Goal: Information Seeking & Learning: Compare options

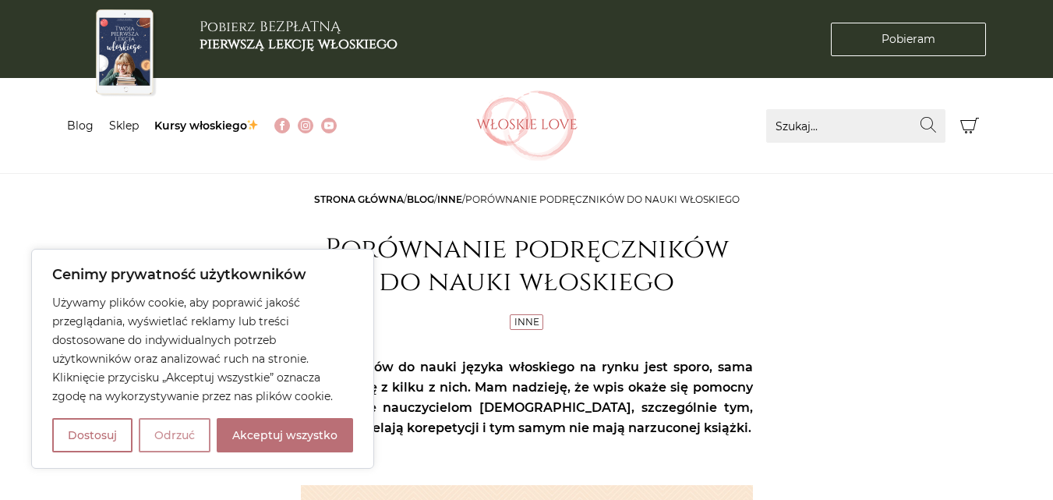
click at [182, 433] on button "Odrzuć" at bounding box center [175, 435] width 72 height 34
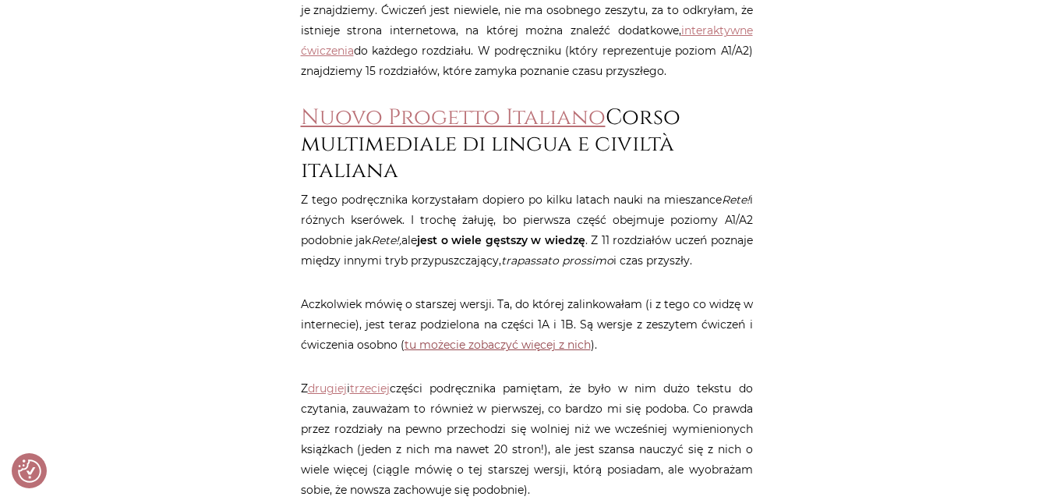
scroll to position [1481, 0]
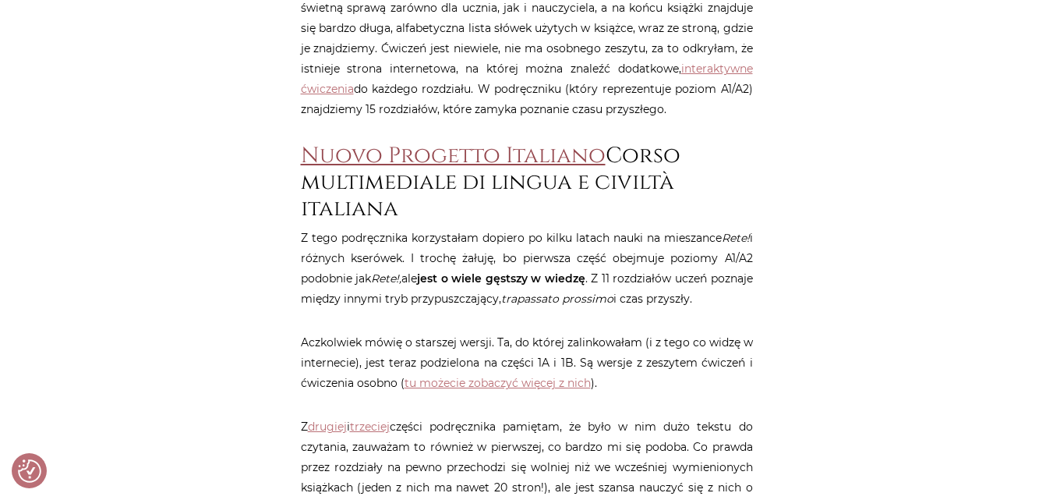
click at [434, 149] on link "Nuovo Progetto Italiano" at bounding box center [453, 155] width 305 height 29
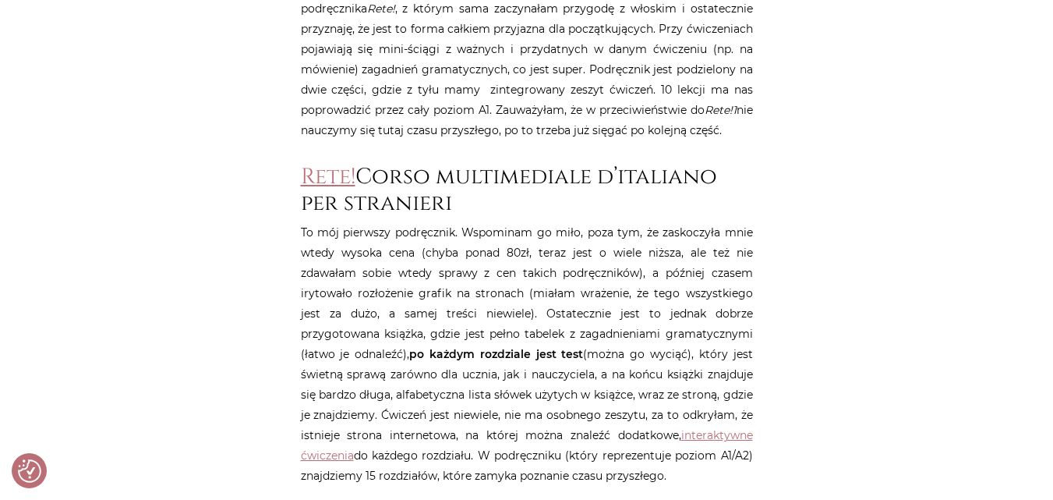
scroll to position [1091, 0]
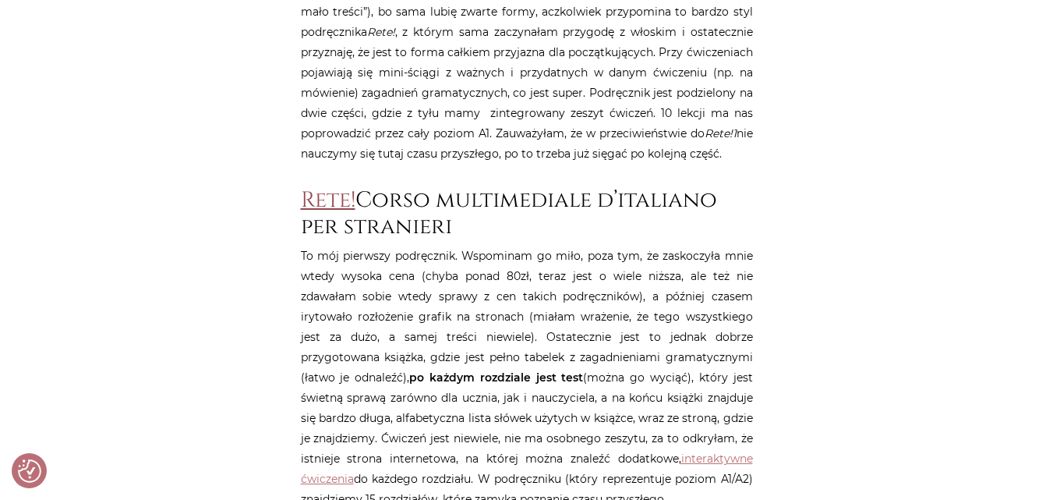
click at [321, 201] on link "Rete!" at bounding box center [328, 199] width 55 height 29
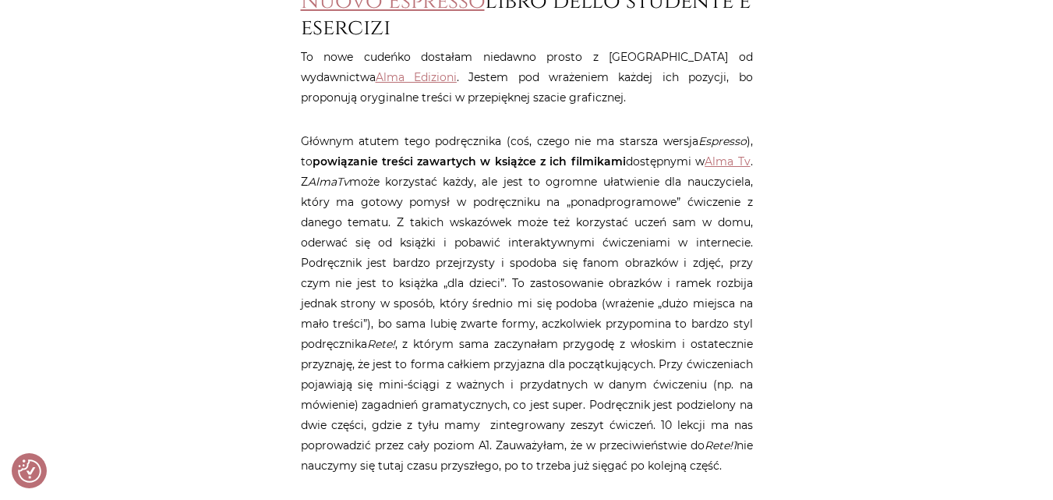
scroll to position [623, 0]
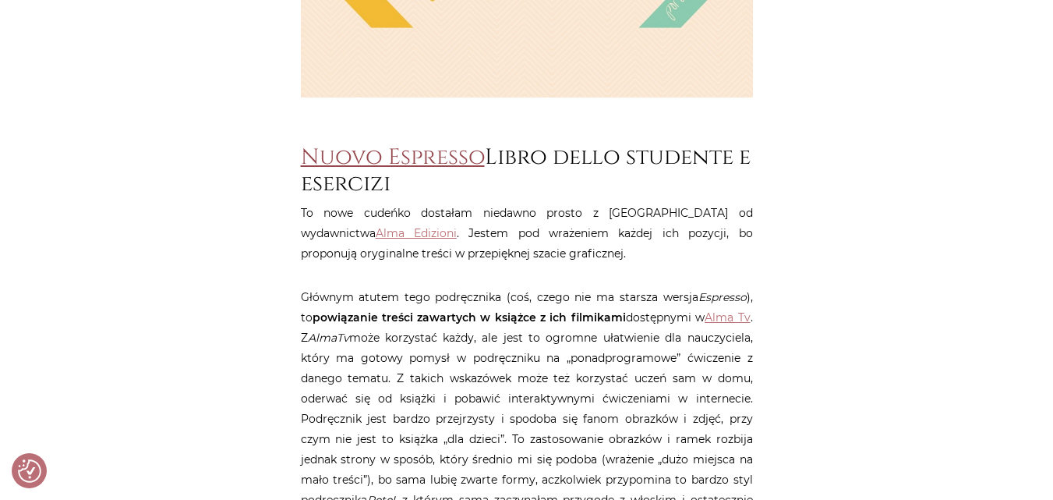
click at [379, 161] on link "Nuovo Espresso" at bounding box center [393, 157] width 184 height 29
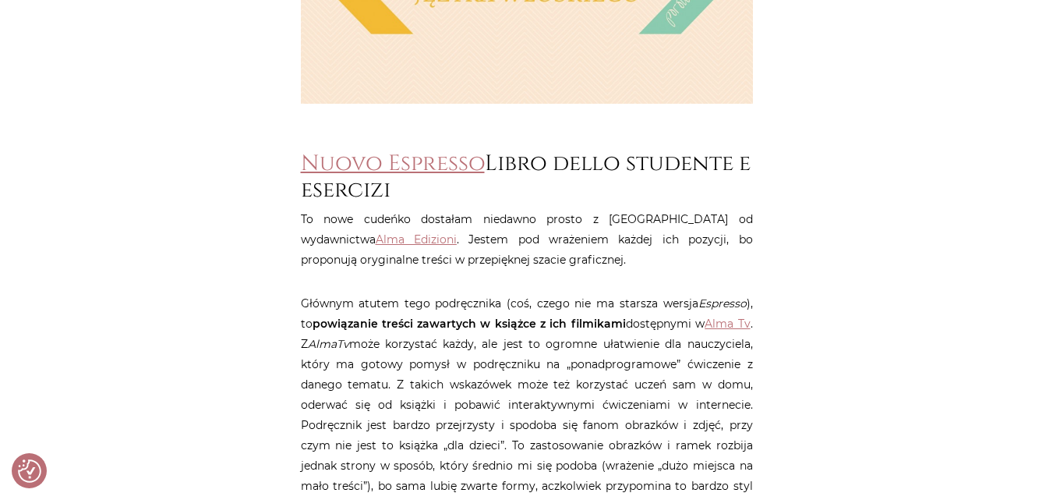
scroll to position [623, 0]
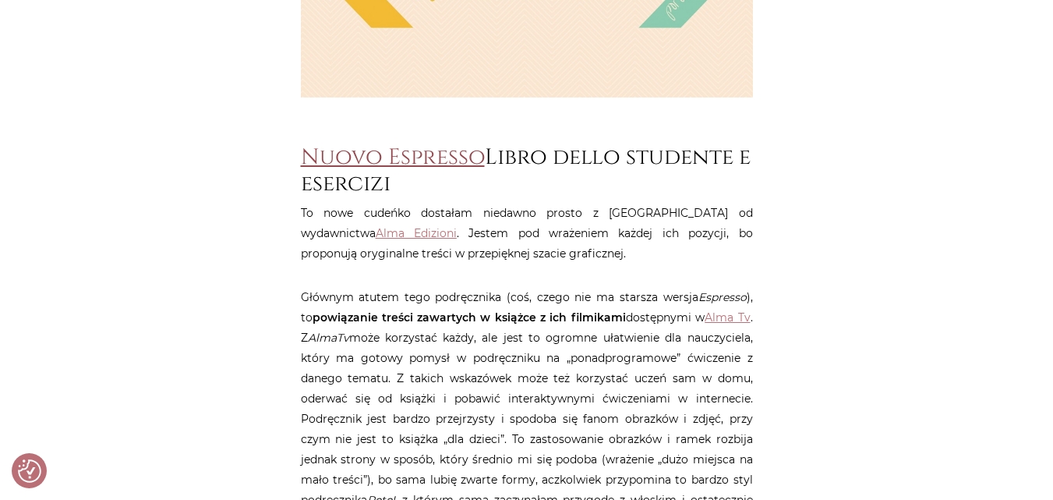
click at [397, 153] on link "Nuovo Espresso" at bounding box center [393, 157] width 184 height 29
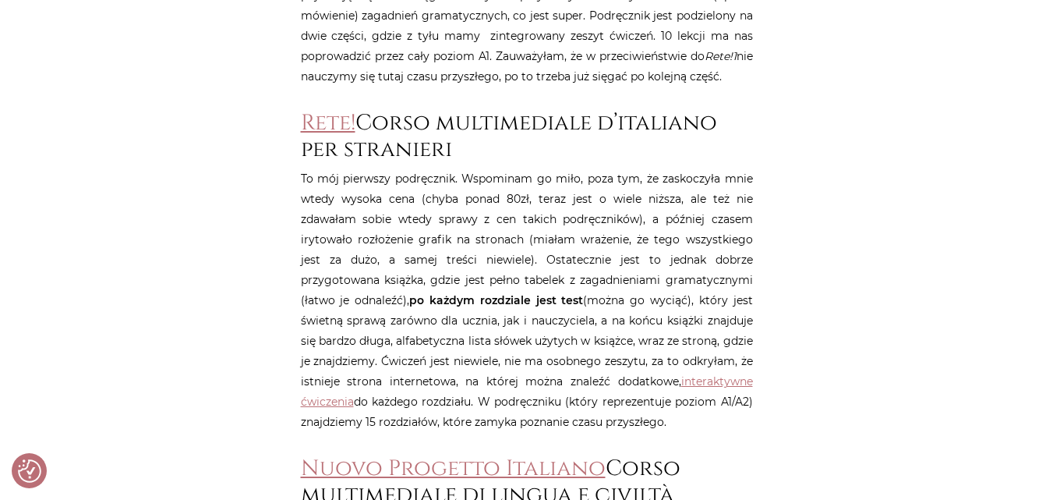
scroll to position [1169, 0]
click at [313, 117] on link "Rete!" at bounding box center [328, 122] width 55 height 29
